Goal: Task Accomplishment & Management: Manage account settings

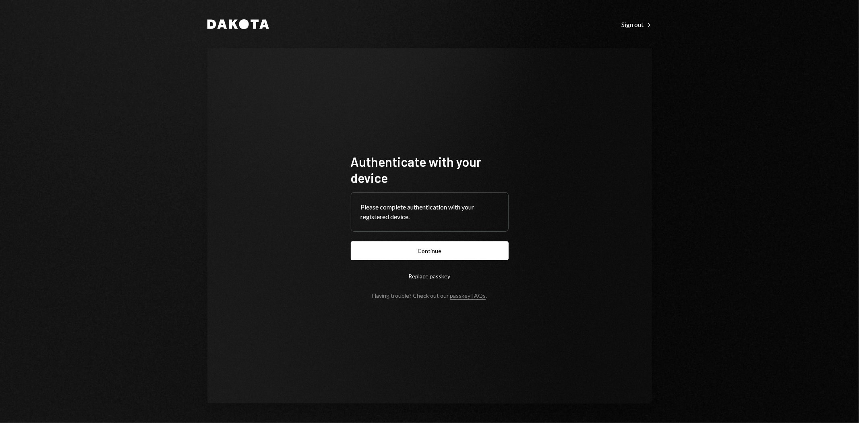
click at [443, 248] on button "Continue" at bounding box center [430, 250] width 158 height 19
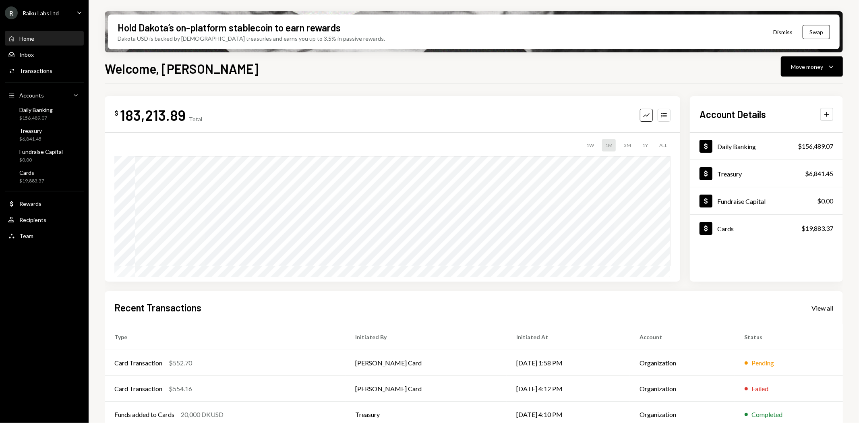
click at [58, 10] on div "Raiku Labs Ltd" at bounding box center [41, 13] width 36 height 7
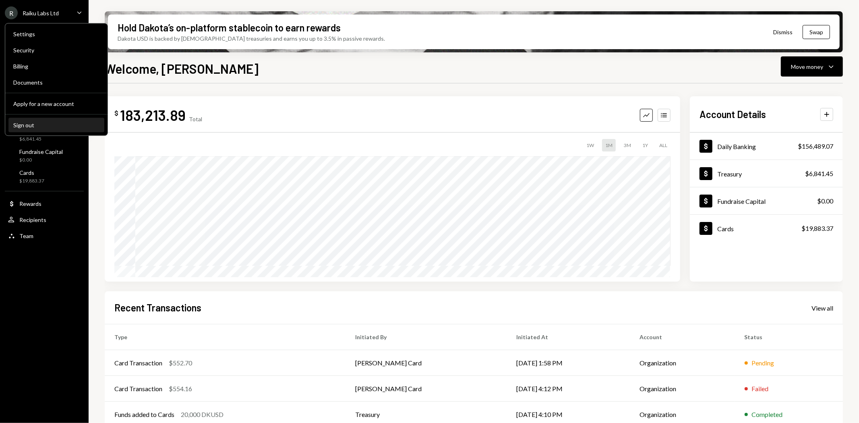
click at [25, 126] on div "Sign out" at bounding box center [56, 125] width 86 height 7
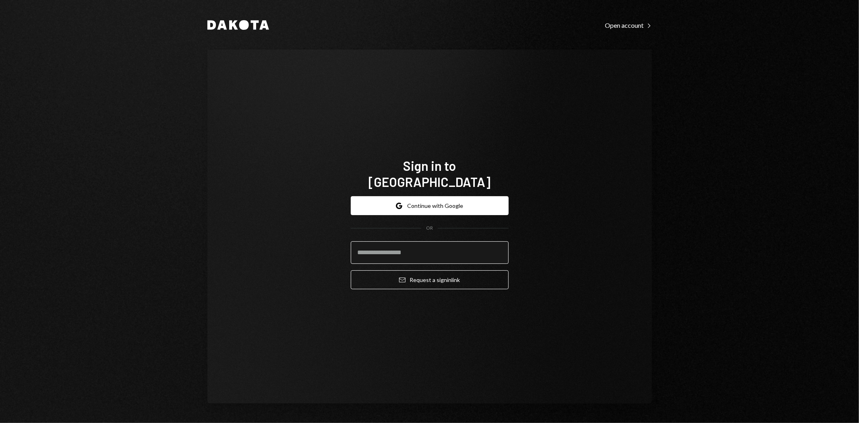
click at [416, 246] on input "email" at bounding box center [430, 252] width 158 height 23
click at [351, 241] on protonpass-control-b572 at bounding box center [351, 241] width 0 height 0
click at [485, 242] on input "email" at bounding box center [430, 252] width 158 height 23
click at [351, 241] on protonpass-control-b572 at bounding box center [351, 241] width 0 height 0
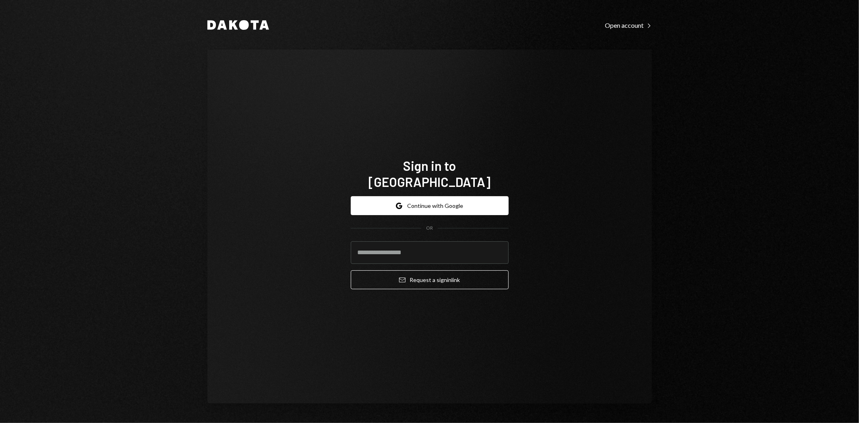
click at [351, 241] on protonpass-control-b572 at bounding box center [351, 241] width 0 height 0
type input "**********"
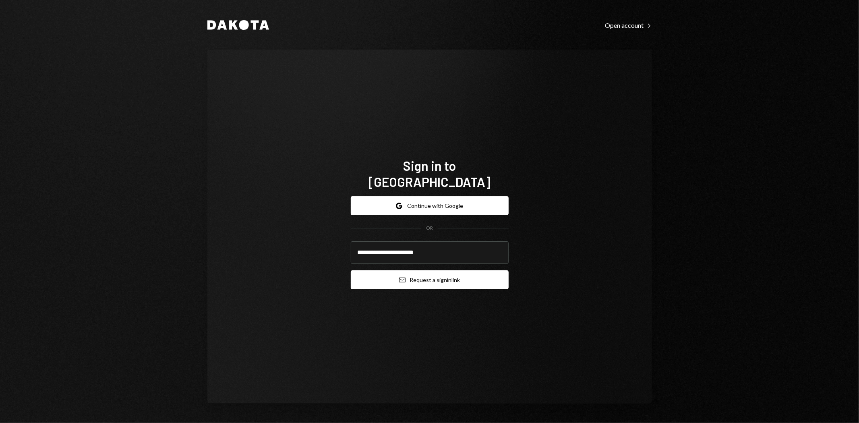
click at [409, 270] on button "Email Request a sign in link" at bounding box center [430, 279] width 158 height 19
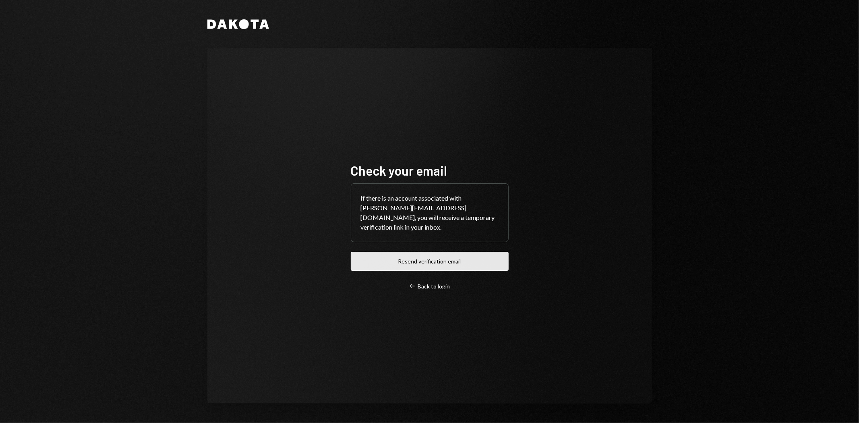
click at [428, 256] on button "Resend verification email" at bounding box center [430, 261] width 158 height 19
